Goal: Transaction & Acquisition: Book appointment/travel/reservation

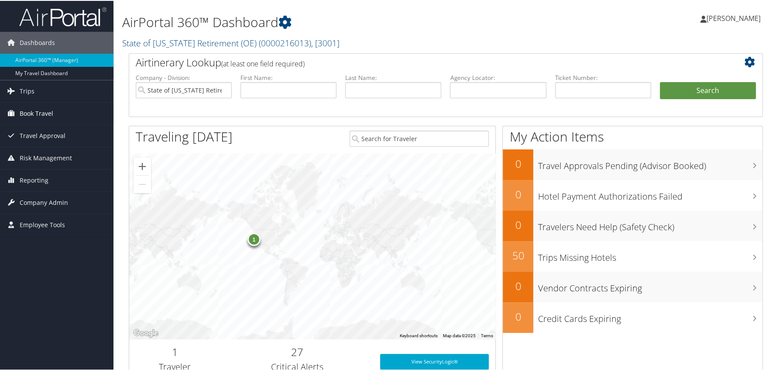
click at [32, 112] on span "Book Travel" at bounding box center [37, 113] width 34 height 22
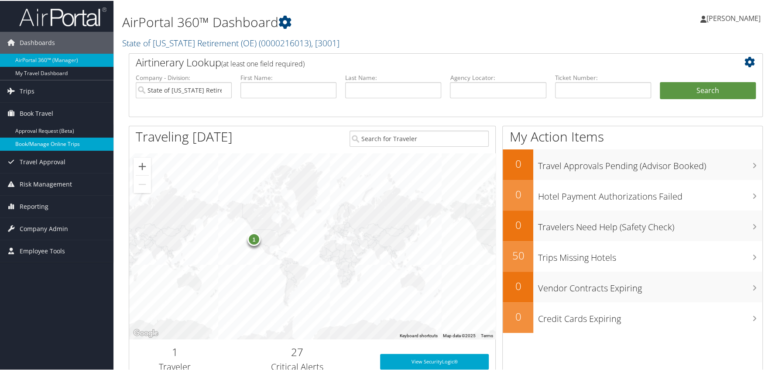
click at [34, 140] on link "Book/Manage Online Trips" at bounding box center [56, 143] width 113 height 13
